Goal: Task Accomplishment & Management: Use online tool/utility

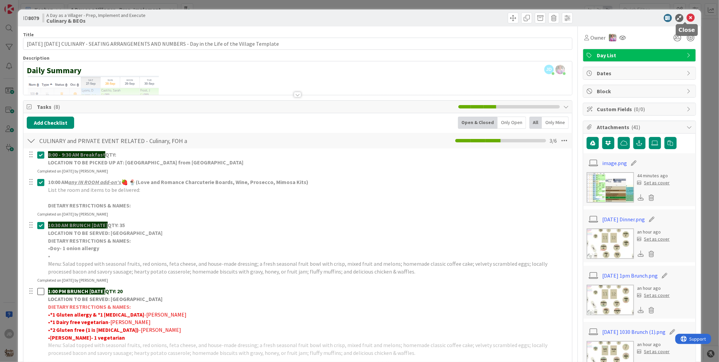
click at [687, 18] on icon at bounding box center [691, 18] width 8 height 8
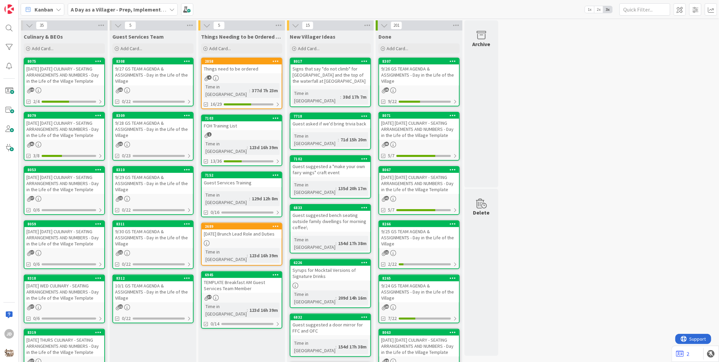
click at [184, 127] on div "9/28 GS TEAM AGENDA & ASSIGNMENTS - Day in the Life of the Village" at bounding box center [153, 129] width 80 height 21
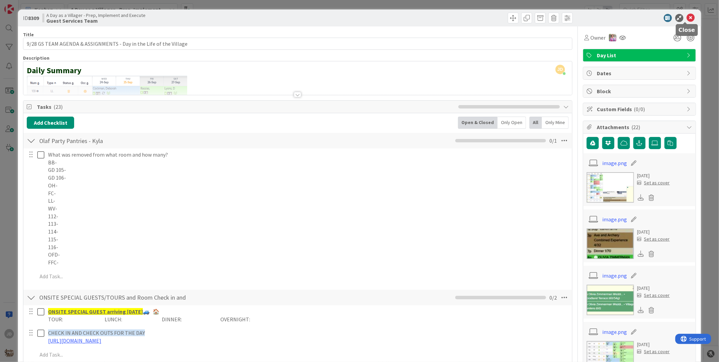
click at [687, 18] on icon at bounding box center [691, 18] width 8 height 8
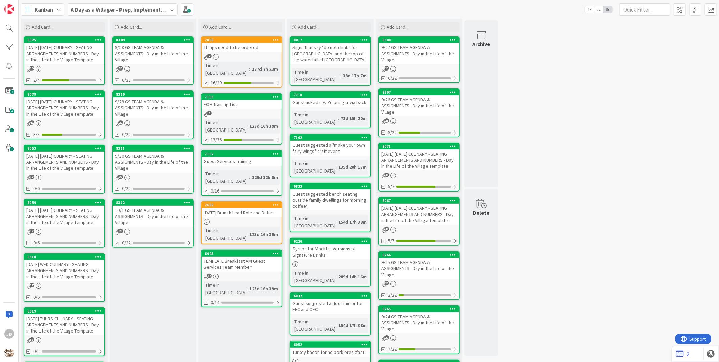
scroll to position [22, 0]
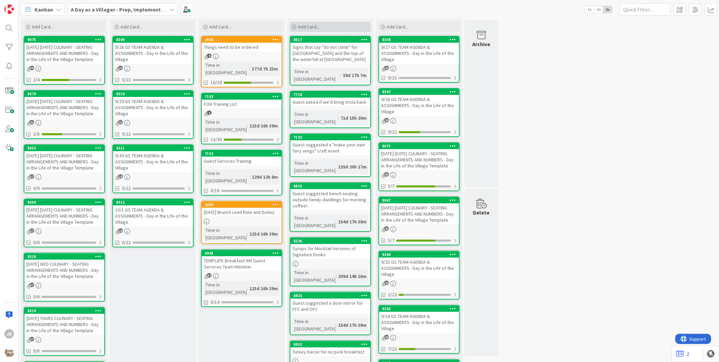
click at [325, 29] on div "Add Card..." at bounding box center [330, 27] width 81 height 10
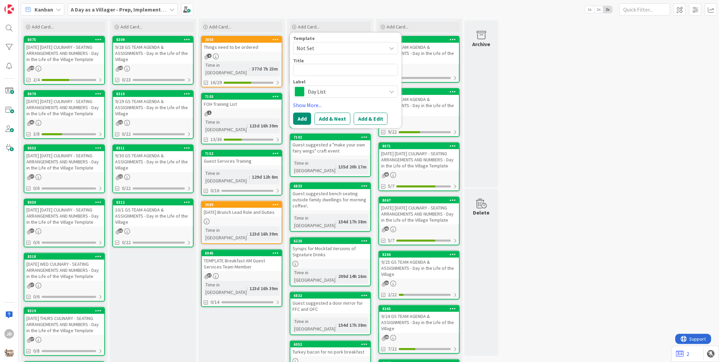
click at [323, 71] on textarea at bounding box center [345, 70] width 105 height 12
click at [354, 69] on textarea at bounding box center [345, 70] width 105 height 12
type textarea "P"
type textarea "x"
type textarea "Pa"
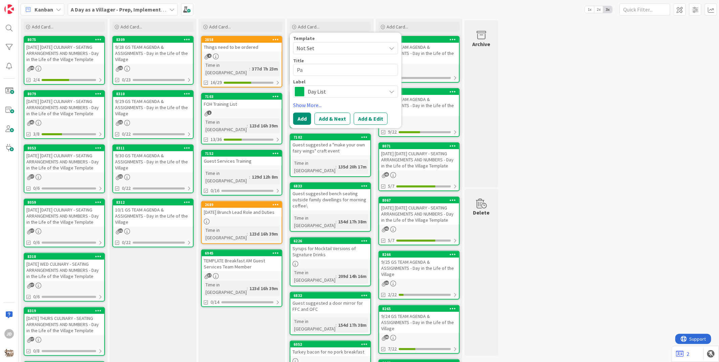
type textarea "x"
type textarea "Pat"
type textarea "x"
type textarea "Path"
type textarea "x"
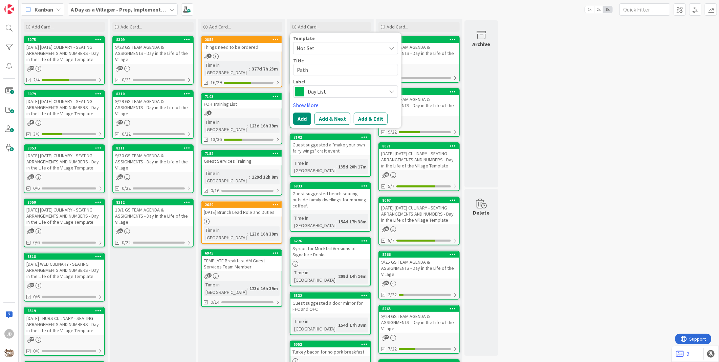
type textarea "Path"
type textarea "x"
type textarea "Path l"
type textarea "x"
type textarea "Path li"
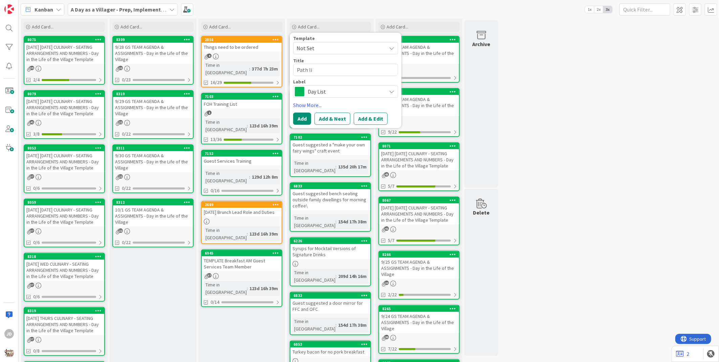
type textarea "x"
type textarea "Path lig"
type textarea "x"
type textarea "Path ligh"
type textarea "x"
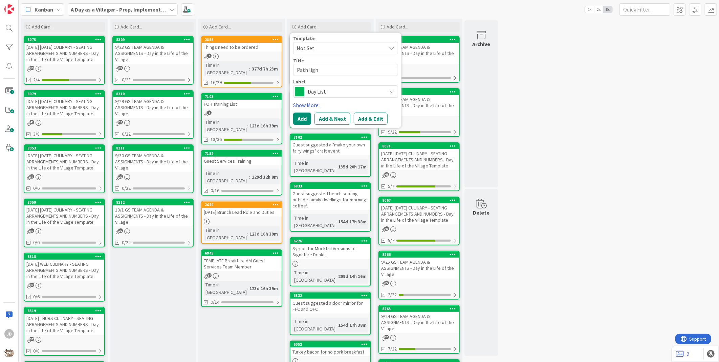
type textarea "Path light"
type textarea "x"
type textarea "Path lights"
type textarea "x"
type textarea "Path lights"
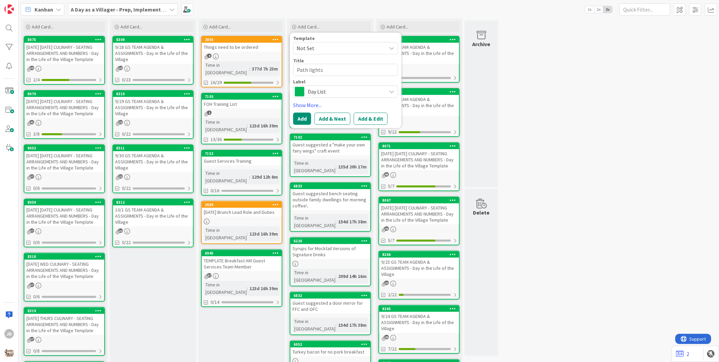
type textarea "x"
type textarea "Path lights f"
type textarea "x"
type textarea "Path lights fo"
type textarea "x"
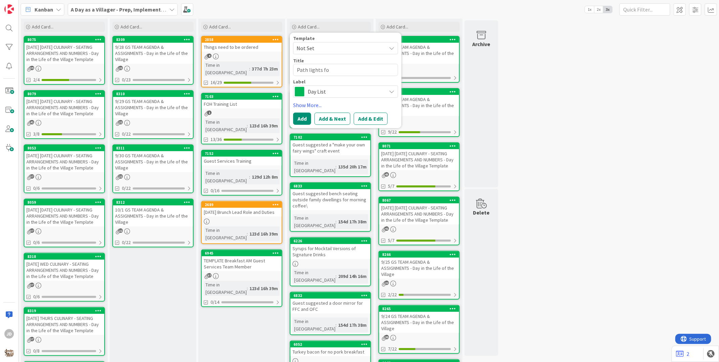
type textarea "Path lights for"
type textarea "x"
type textarea "Path lights for"
type textarea "x"
type textarea "Path lights for p"
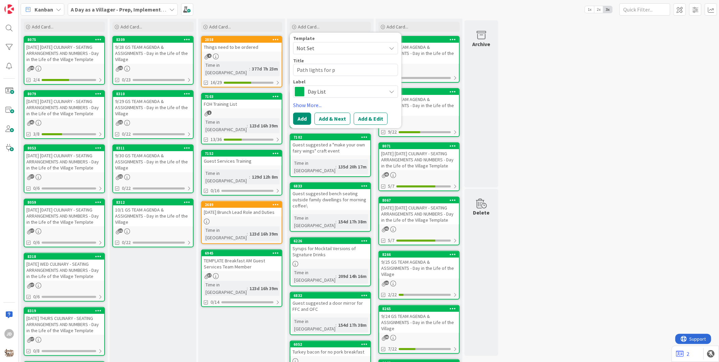
type textarea "x"
type textarea "Path lights for pa"
type textarea "x"
type textarea "Path lights for pat"
type textarea "x"
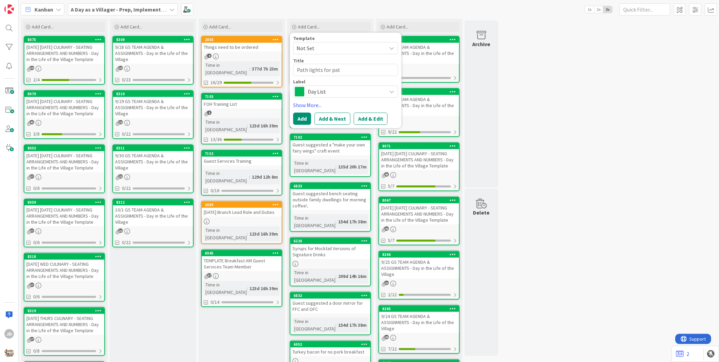
type textarea "Path lights for path"
type textarea "x"
type textarea "Path lights for path"
type textarea "x"
type textarea "Path lights for path n"
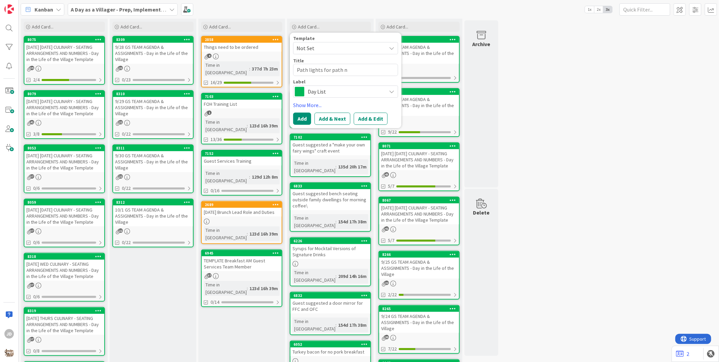
type textarea "x"
type textarea "Path lights for path ne"
type textarea "x"
type textarea "Path lights for path nea"
type textarea "x"
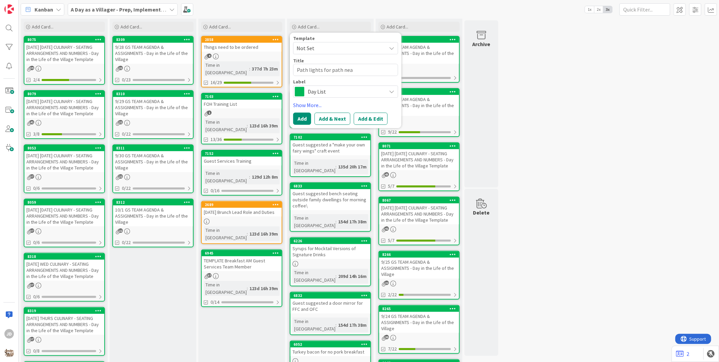
type textarea "Path lights for path near"
type textarea "x"
type textarea "Path lights for path near"
type textarea "x"
type textarea "Path lights for path near g"
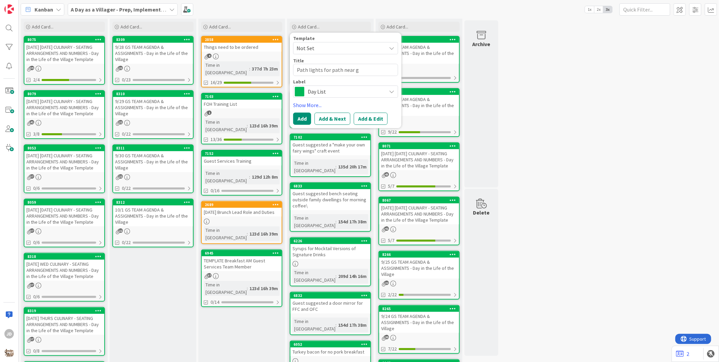
type textarea "x"
type textarea "Path lights for path near gr"
type textarea "x"
type textarea "Path lights for path near gre"
type textarea "x"
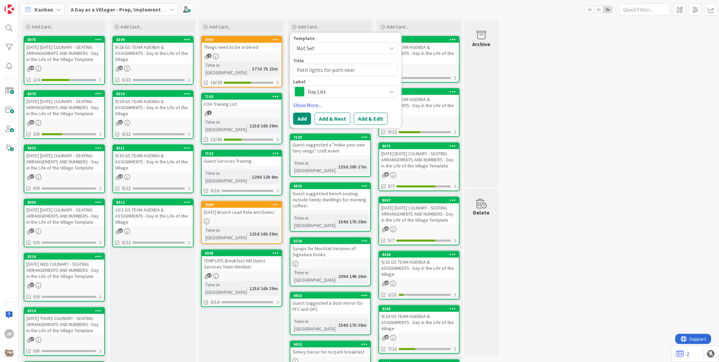
type textarea "Path lights for path near grem"
type textarea "x"
type textarea "Path lights for path near greml"
type textarea "x"
type textarea "Path lights for path near gremli"
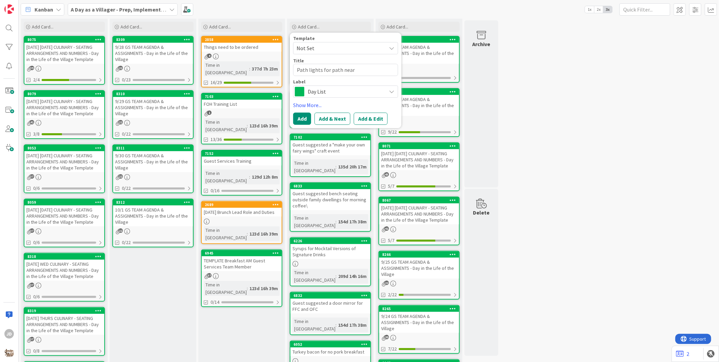
type textarea "x"
type textarea "Path lights for path near gremlin"
type textarea "x"
type textarea "Path lights for path near gremlinn"
type textarea "x"
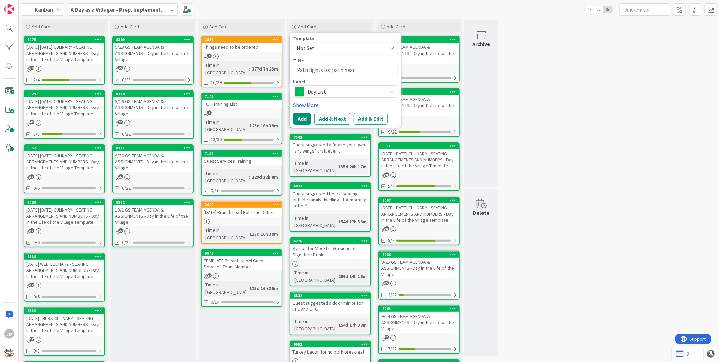
type textarea "Path lights for path near gremlinng"
type textarea "x"
type textarea "Path lights for path near gremlinnga"
type textarea "x"
type textarea "Path lights for path near gremlinngam"
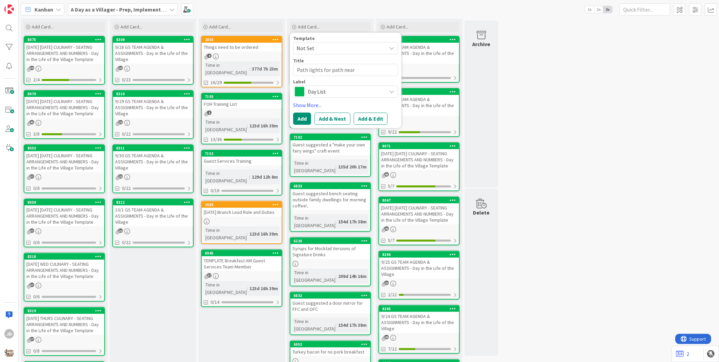
type textarea "x"
type textarea "Path lights for path near gremlinngame"
type textarea "x"
type textarea "Path lights for path near gremlinngamey"
type textarea "x"
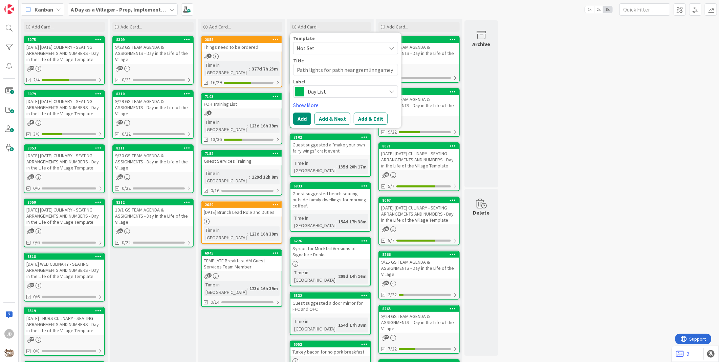
type textarea "Path lights for path near gremlinngameya"
type textarea "x"
type textarea "Path lights for path near gremlinngameyar"
type textarea "x"
type textarea "Path lights for path near gremlinngameyard"
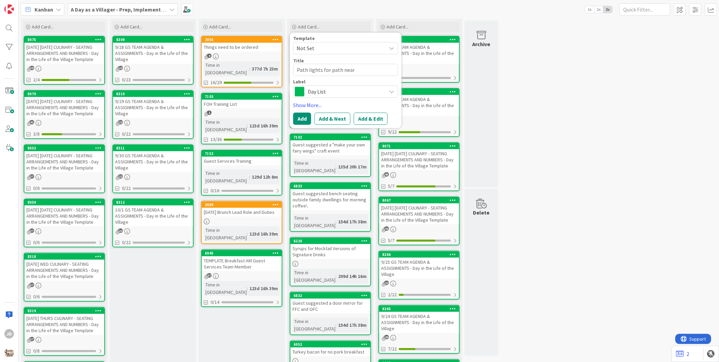
type textarea "x"
type textarea "Path lights for path near gremlingameyard"
type textarea "x"
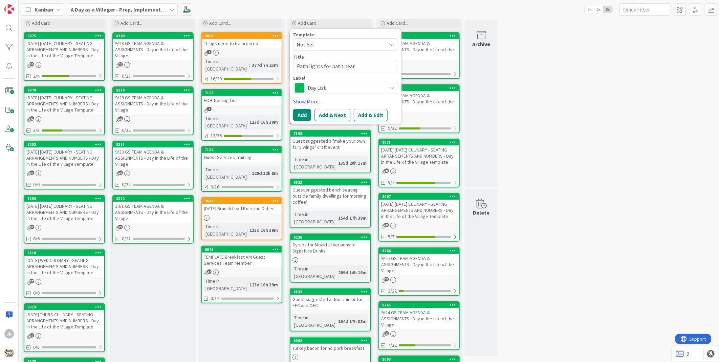
scroll to position [28, 0]
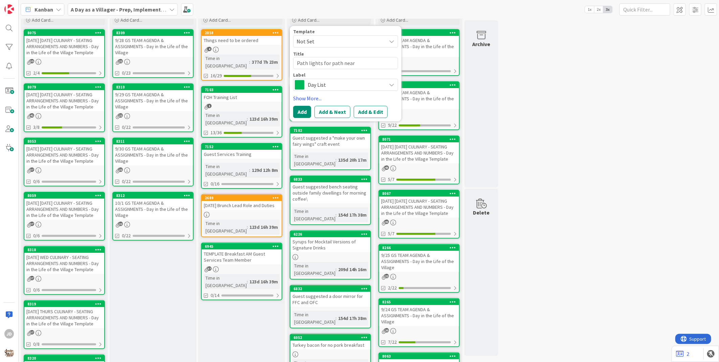
type textarea "Path lights for path near gremlin gameyard"
type textarea "x"
click at [299, 108] on button "Add" at bounding box center [302, 112] width 18 height 12
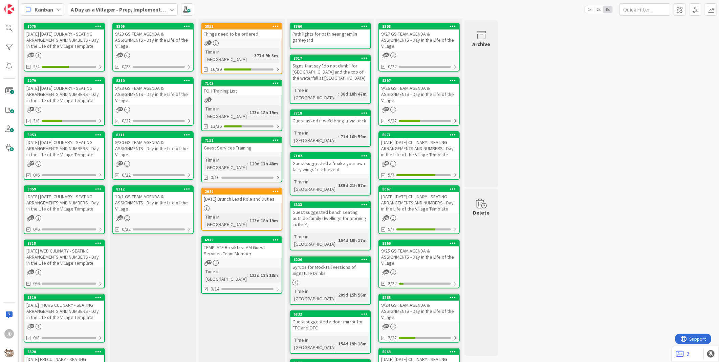
scroll to position [38, 0]
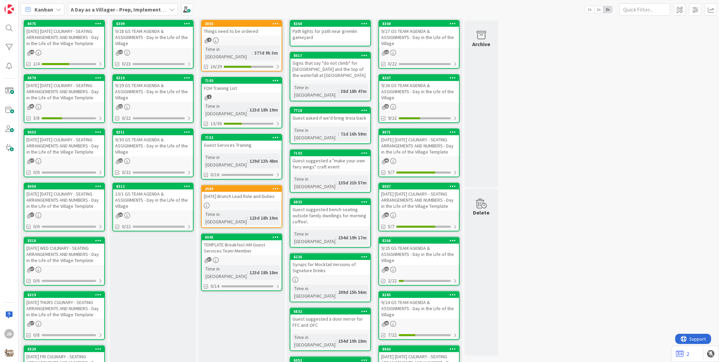
click at [80, 39] on div "[DATE] [DATE] CULINARY - SEATING ARRANGEMENTS AND NUMBERS - Day in the Life of …" at bounding box center [64, 37] width 80 height 21
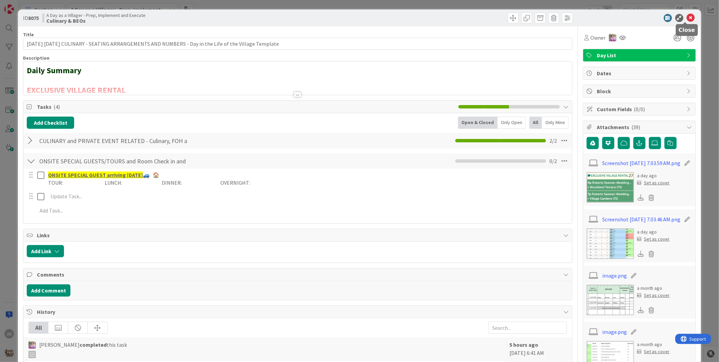
click at [687, 16] on icon at bounding box center [691, 18] width 8 height 8
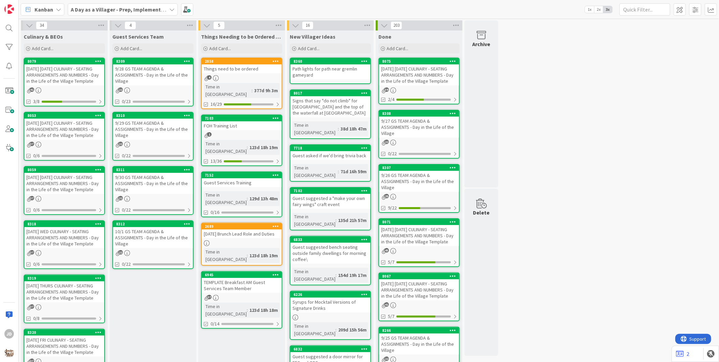
click at [49, 74] on div "[DATE] [DATE] CULINARY - SEATING ARRANGEMENTS AND NUMBERS - Day in the Life of …" at bounding box center [64, 74] width 80 height 21
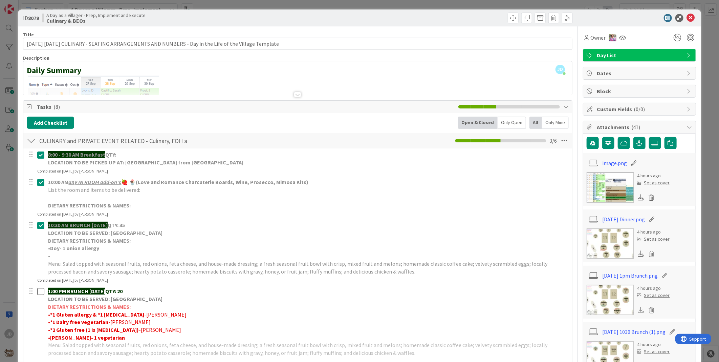
click at [605, 305] on img at bounding box center [610, 299] width 47 height 30
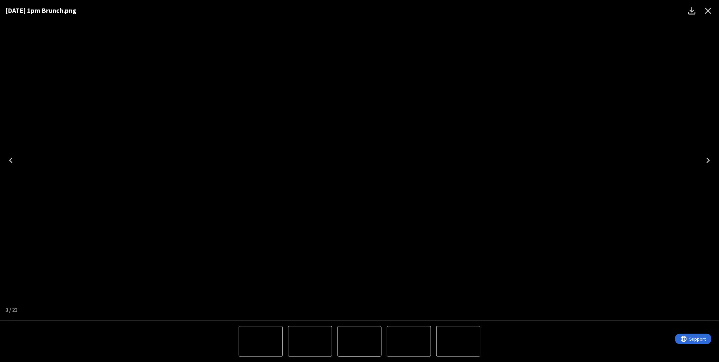
click at [468, 327] on button "5 of 23" at bounding box center [458, 341] width 44 height 30
click at [261, 341] on img "4 of 23" at bounding box center [261, 341] width 0 height 0
click at [310, 341] on img "3 of 23" at bounding box center [310, 341] width 0 height 0
click at [692, 295] on div "[DATE] 1pm Brunch.png" at bounding box center [359, 160] width 719 height 320
click at [712, 6] on icon "Close" at bounding box center [708, 10] width 11 height 11
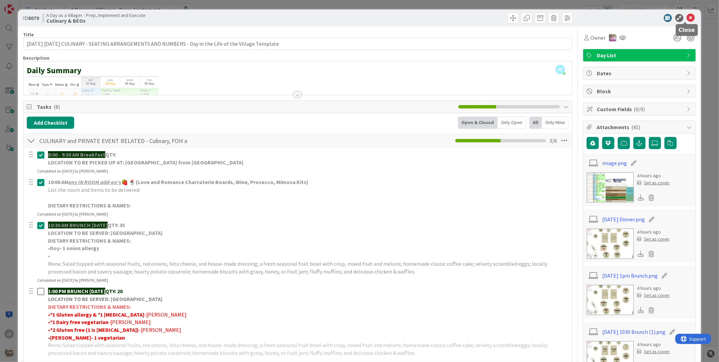
click at [687, 19] on icon at bounding box center [691, 18] width 8 height 8
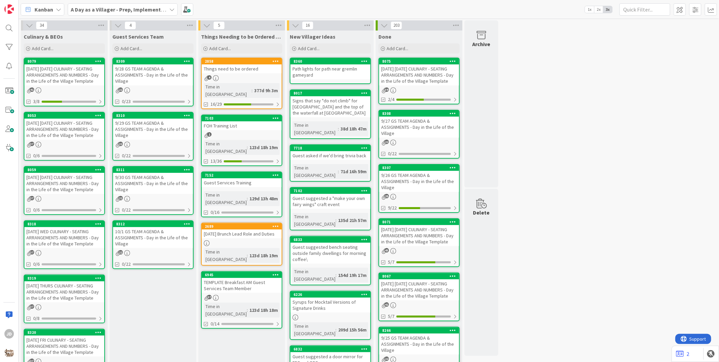
click at [138, 70] on div "9/28 GS TEAM AGENDA & ASSIGNMENTS - Day in the Life of the Village" at bounding box center [153, 74] width 80 height 21
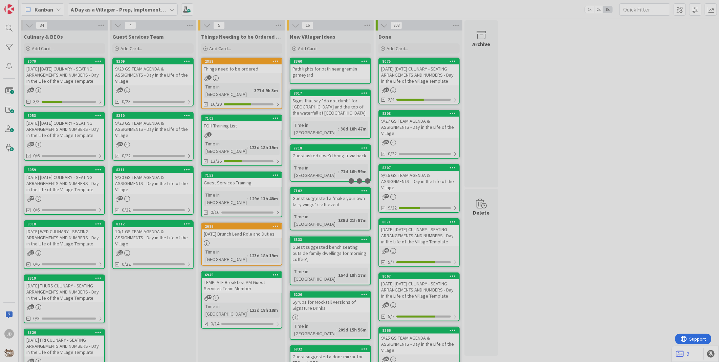
click at [138, 70] on div at bounding box center [359, 181] width 719 height 362
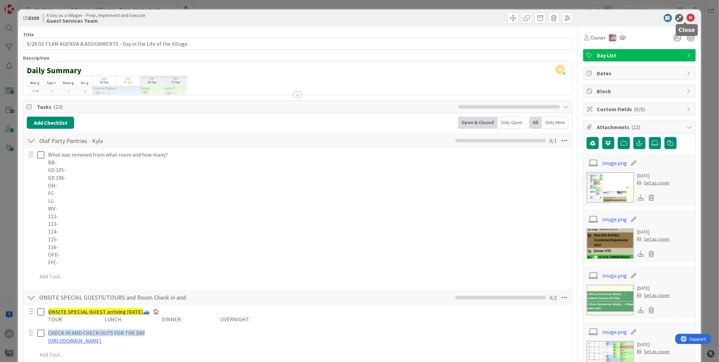
click at [687, 18] on icon at bounding box center [691, 18] width 8 height 8
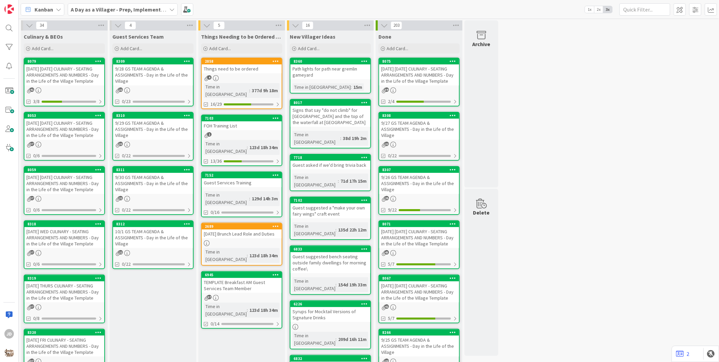
click at [163, 73] on div "9/28 GS TEAM AGENDA & ASSIGNMENTS - Day in the Life of the Village" at bounding box center [153, 74] width 80 height 21
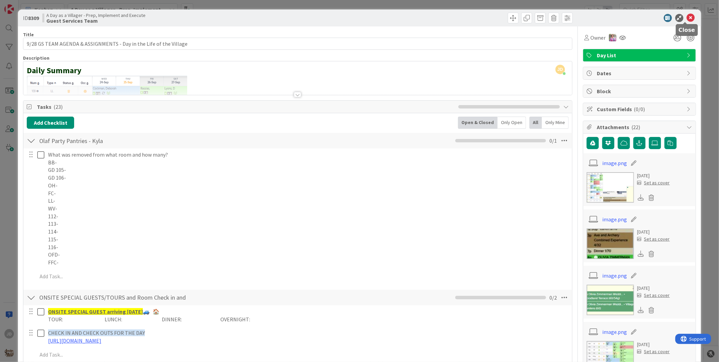
click at [687, 18] on icon at bounding box center [691, 18] width 8 height 8
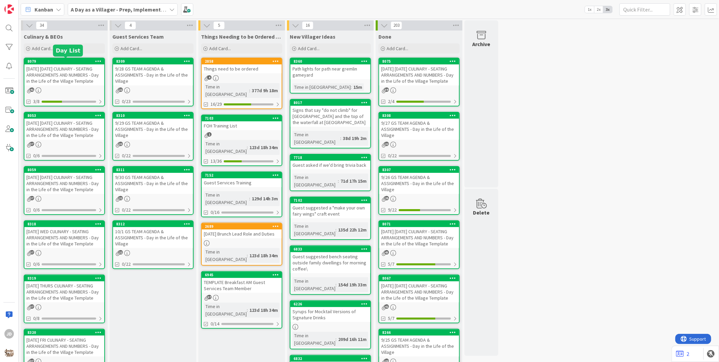
click at [61, 64] on div "[DATE] [DATE] CULINARY - SEATING ARRANGEMENTS AND NUMBERS - Day in the Life of …" at bounding box center [64, 74] width 80 height 21
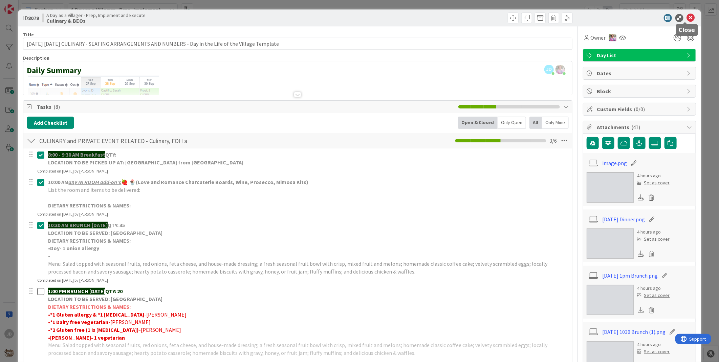
click at [687, 21] on icon at bounding box center [691, 18] width 8 height 8
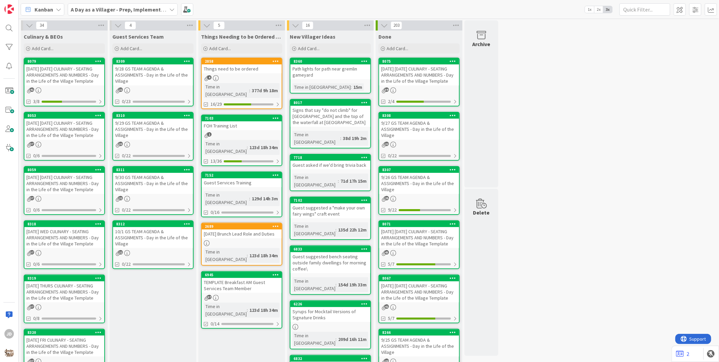
click at [65, 81] on div "[DATE] [DATE] CULINARY - SEATING ARRANGEMENTS AND NUMBERS - Day in the Life of …" at bounding box center [64, 74] width 80 height 21
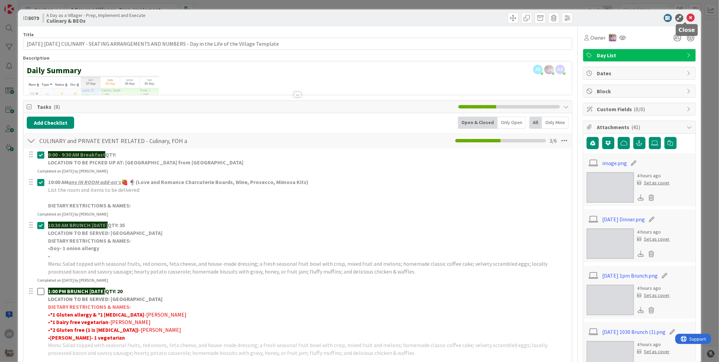
click at [687, 20] on icon at bounding box center [691, 18] width 8 height 8
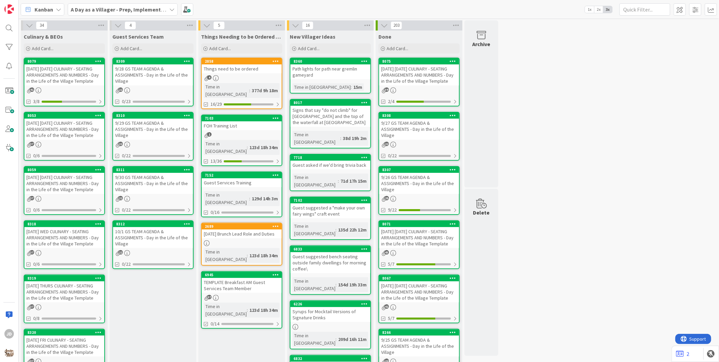
click at [138, 70] on div "9/28 GS TEAM AGENDA & ASSIGNMENTS - Day in the Life of the Village" at bounding box center [153, 74] width 80 height 21
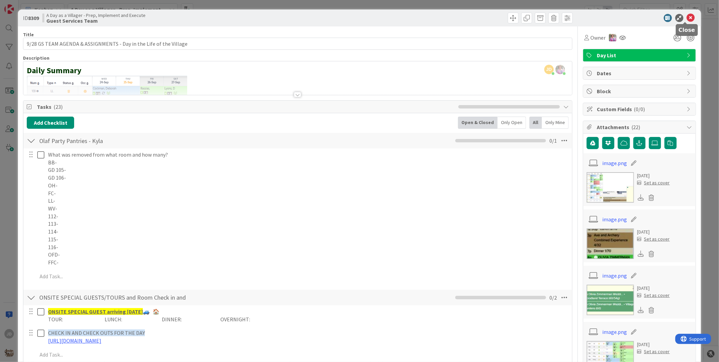
click at [687, 18] on icon at bounding box center [691, 18] width 8 height 8
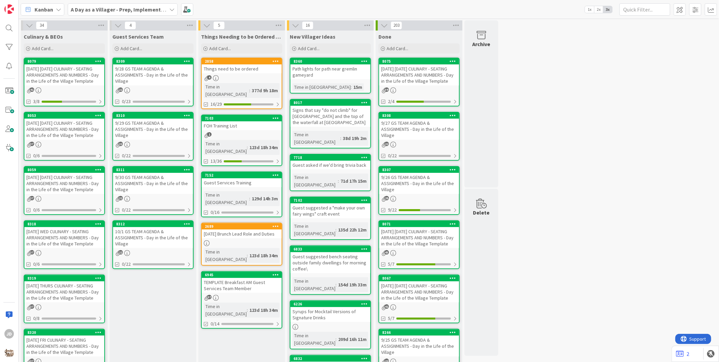
click at [48, 77] on div "[DATE] [DATE] CULINARY - SEATING ARRANGEMENTS AND NUMBERS - Day in the Life of …" at bounding box center [64, 74] width 80 height 21
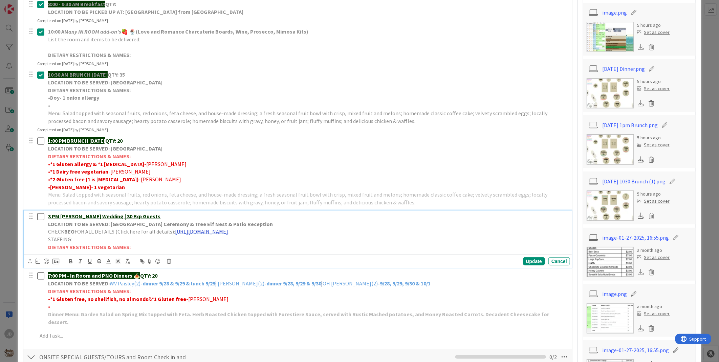
click at [228, 232] on link "[URL][DOMAIN_NAME]" at bounding box center [201, 231] width 53 height 7
click at [247, 245] on link "[URL][DOMAIN_NAME]" at bounding box center [256, 244] width 46 height 9
